Goal: Information Seeking & Learning: Learn about a topic

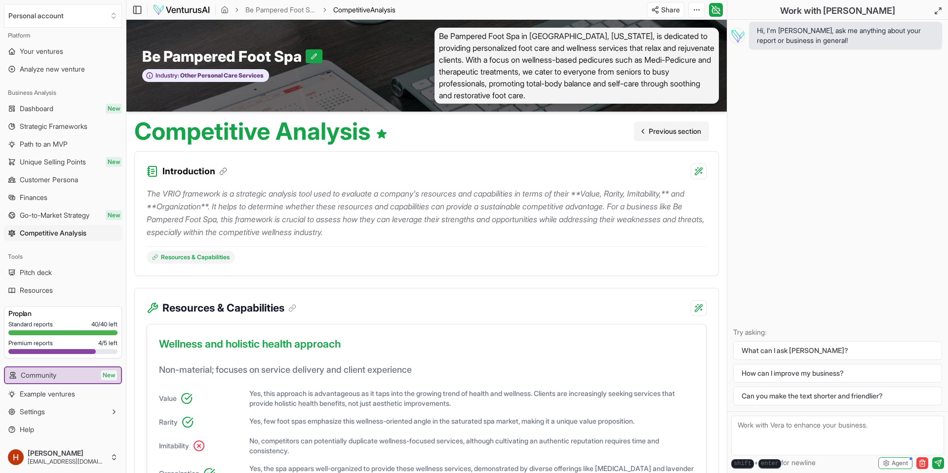
click at [675, 135] on span "Previous section" at bounding box center [675, 131] width 52 height 10
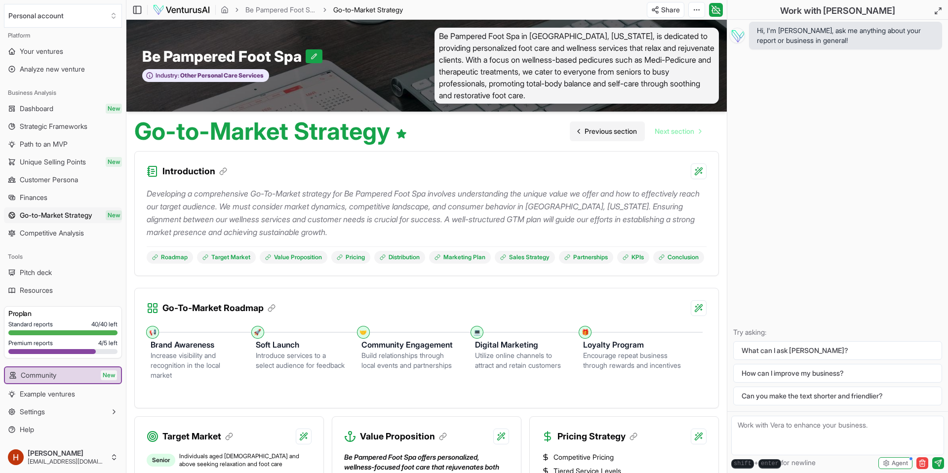
click at [602, 129] on span "Previous section" at bounding box center [610, 131] width 52 height 10
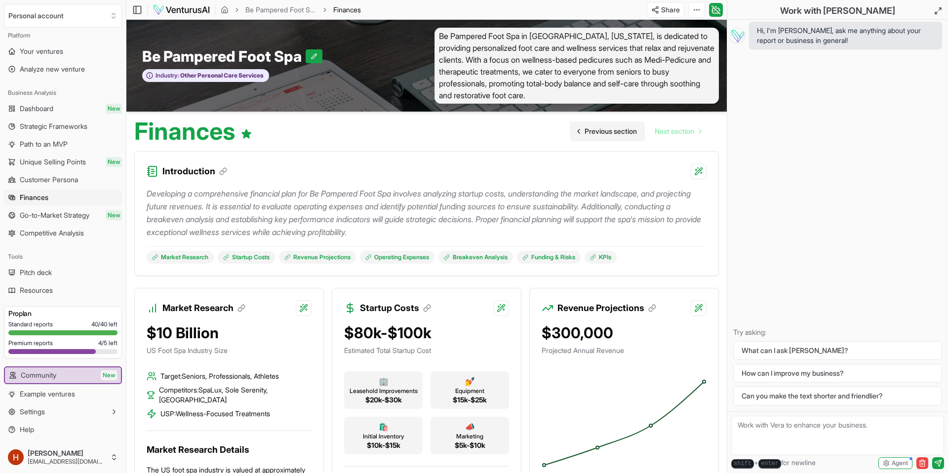
click at [602, 129] on span "Previous section" at bounding box center [610, 131] width 52 height 10
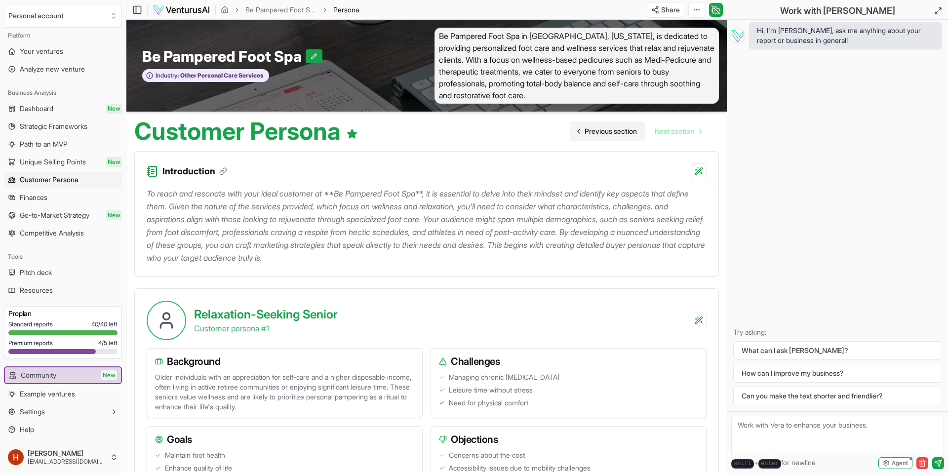
click at [602, 129] on span "Previous section" at bounding box center [610, 131] width 52 height 10
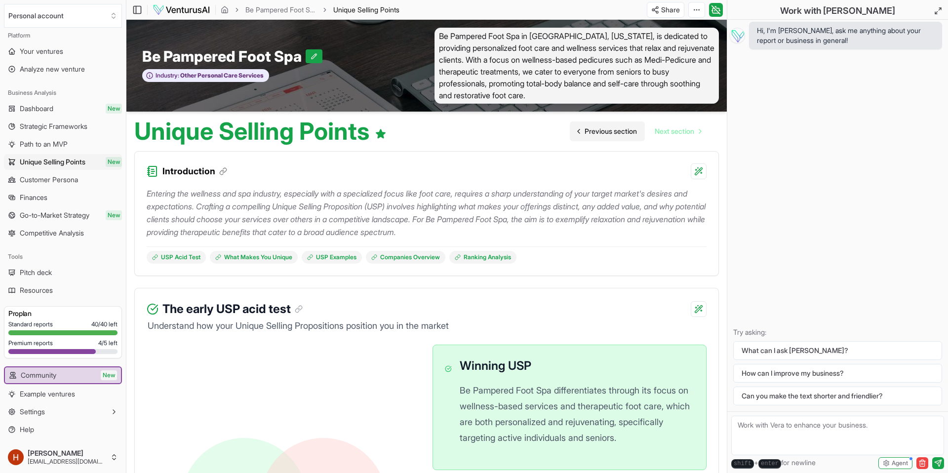
click at [602, 129] on span "Previous section" at bounding box center [610, 131] width 52 height 10
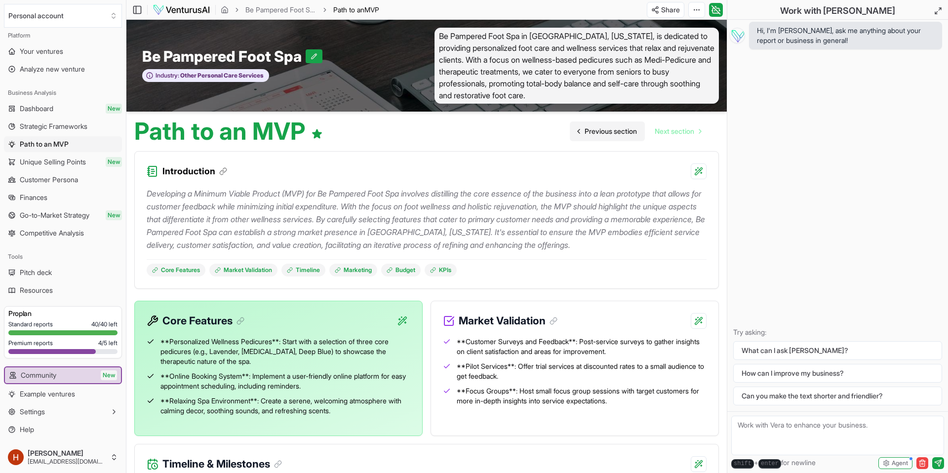
click at [602, 129] on span "Previous section" at bounding box center [610, 131] width 52 height 10
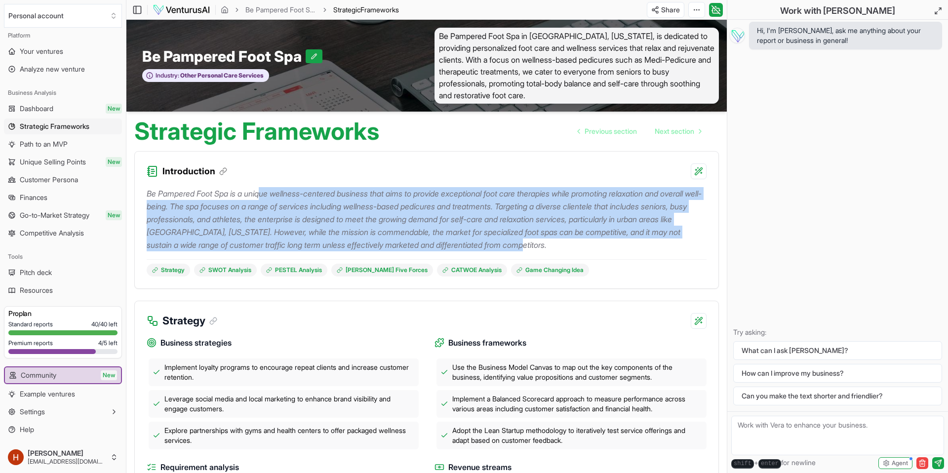
drag, startPoint x: 678, startPoint y: 245, endPoint x: 266, endPoint y: 197, distance: 415.4
click at [266, 197] on p "Be Pampered Foot Spa is a unique wellness-centered business that aims to provid…" at bounding box center [427, 219] width 560 height 64
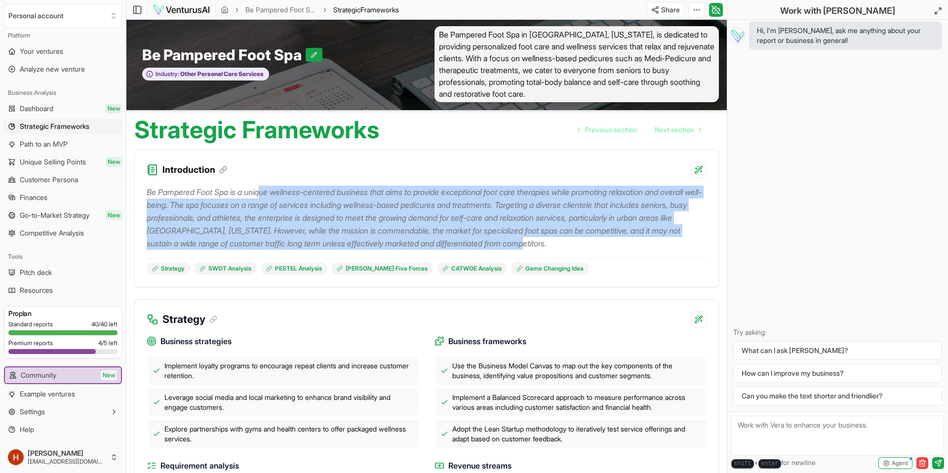
click at [264, 198] on p "Be Pampered Foot Spa is a unique wellness-centered business that aims to provid…" at bounding box center [427, 218] width 560 height 64
drag, startPoint x: 146, startPoint y: 190, endPoint x: 647, endPoint y: 232, distance: 503.3
click at [681, 240] on div "Be Pampered Foot Spa is a unique wellness-centered business that aims to provid…" at bounding box center [426, 232] width 583 height 109
copy p "Be Pampered Foot Spa is a unique wellness-centered business that aims to provid…"
